Goal: Check status: Check status

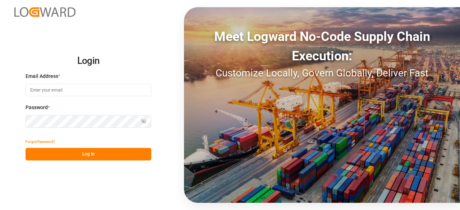
click at [106, 91] on input at bounding box center [89, 90] width 126 height 13
type input "[PERSON_NAME][EMAIL_ADDRESS][PERSON_NAME][DOMAIN_NAME]"
click at [116, 156] on button "Log In" at bounding box center [89, 154] width 126 height 13
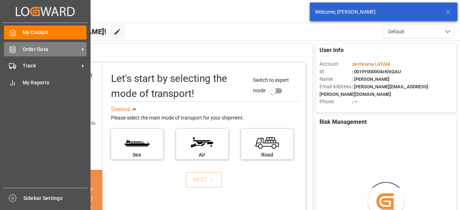
click at [16, 51] on icon at bounding box center [12, 49] width 7 height 7
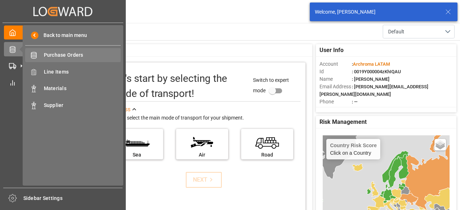
click at [65, 53] on span "Purchase Orders" at bounding box center [82, 55] width 77 height 8
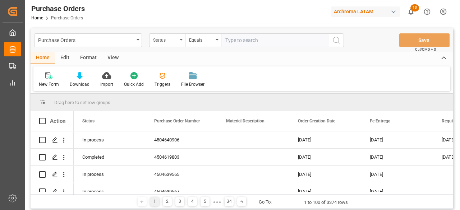
click at [167, 41] on div "Status" at bounding box center [165, 39] width 24 height 8
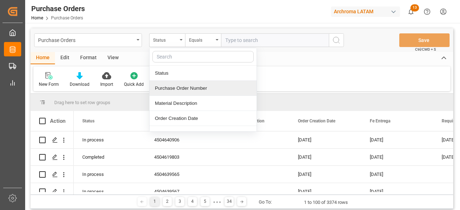
click at [201, 91] on div "Purchase Order Number" at bounding box center [203, 88] width 107 height 15
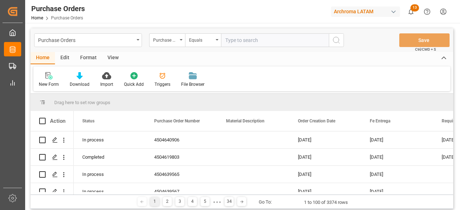
click at [247, 36] on input "text" at bounding box center [275, 40] width 108 height 14
paste input "4504645880"
type input "4504645880"
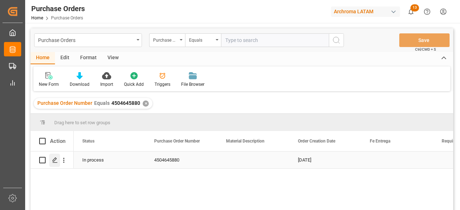
click at [55, 158] on polygon "Press SPACE to select this row." at bounding box center [55, 160] width 4 height 4
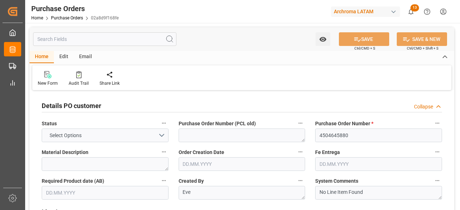
type input "1"
type input "[DATE]"
type input "08.09.2025"
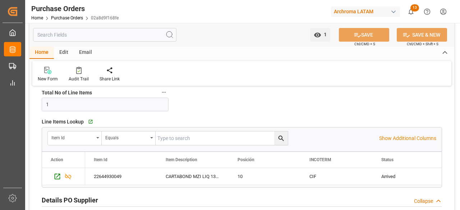
scroll to position [144, 0]
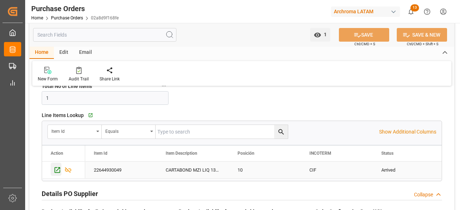
click at [55, 169] on icon "Press SPACE to select this row." at bounding box center [58, 171] width 8 height 8
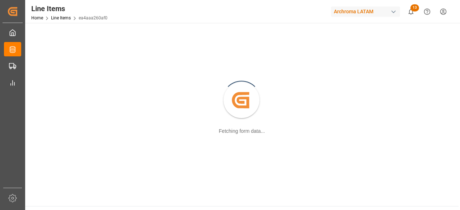
scroll to position [128, 0]
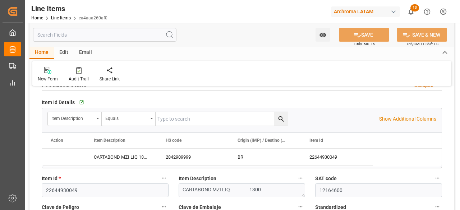
type input "[DATE]"
type input "[DATE] 06:11"
type input "[DATE] 15:35"
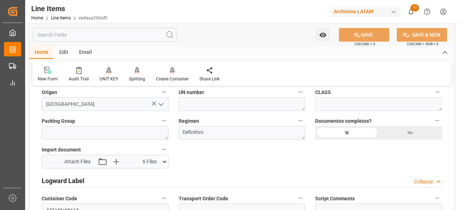
scroll to position [539, 0]
